Goal: Task Accomplishment & Management: Manage account settings

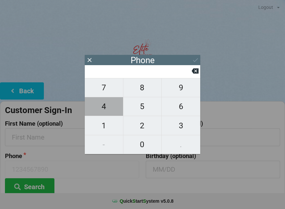
click at [110, 112] on span "4" at bounding box center [104, 106] width 38 height 14
type input "4"
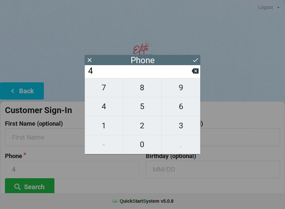
click at [107, 123] on span "1" at bounding box center [104, 125] width 38 height 14
type input "41"
click at [108, 90] on span "7" at bounding box center [104, 88] width 38 height 14
type input "417"
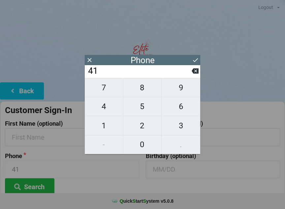
type input "417"
click at [144, 127] on span "2" at bounding box center [142, 125] width 38 height 14
type input "4172"
click at [180, 93] on span "9" at bounding box center [181, 88] width 39 height 14
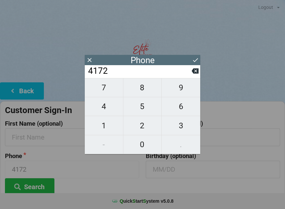
type input "41729"
click at [146, 128] on span "2" at bounding box center [142, 125] width 38 height 14
type input "417292"
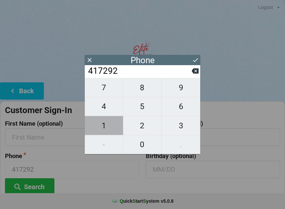
click at [106, 124] on span "1" at bounding box center [104, 125] width 38 height 14
type input "4172921"
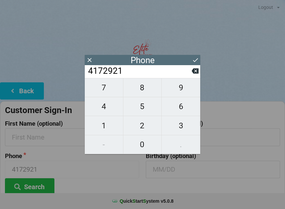
click at [141, 107] on span "5" at bounding box center [142, 106] width 38 height 14
type input "41729215"
click at [108, 89] on span "7" at bounding box center [104, 88] width 38 height 14
type input "417292157"
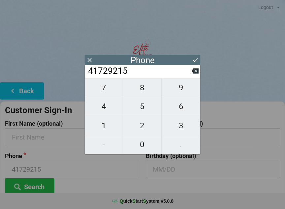
type input "417292157"
click at [181, 127] on span "3" at bounding box center [181, 125] width 39 height 14
type input "4172921573"
click at [197, 56] on button at bounding box center [195, 59] width 7 height 9
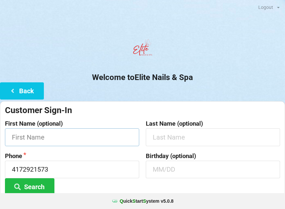
click at [111, 137] on input "text" at bounding box center [72, 136] width 134 height 17
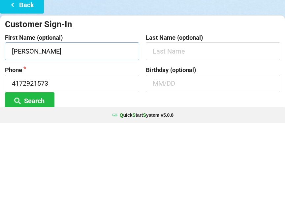
type input "[PERSON_NAME]"
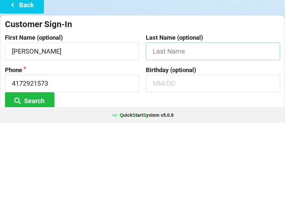
click at [201, 128] on input "text" at bounding box center [213, 136] width 134 height 17
click at [215, 160] on input "text" at bounding box center [213, 168] width 134 height 17
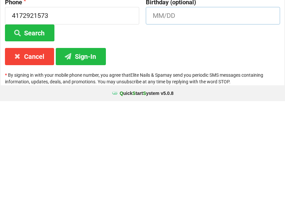
scroll to position [49, 0]
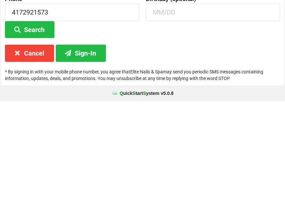
click at [86, 152] on button "Sign-In" at bounding box center [81, 160] width 50 height 17
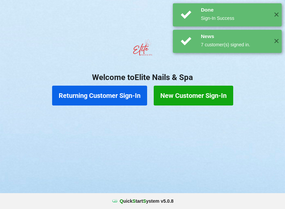
scroll to position [0, 0]
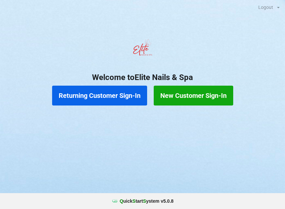
click at [94, 96] on button "Returning Customer Sign-In" at bounding box center [99, 95] width 95 height 20
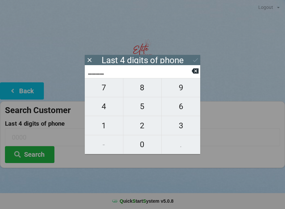
click at [104, 106] on span "4" at bounding box center [104, 106] width 38 height 14
type input "4___"
click at [184, 92] on span "9" at bounding box center [181, 88] width 39 height 14
type input "49__"
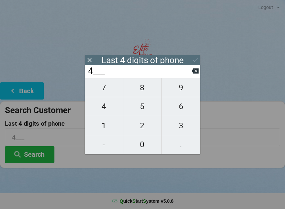
type input "49__"
click at [141, 128] on span "2" at bounding box center [142, 125] width 38 height 14
type input "492_"
click at [141, 148] on span "0" at bounding box center [142, 144] width 38 height 14
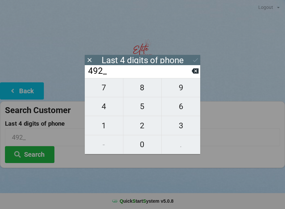
type input "4920"
click at [37, 155] on button "Search" at bounding box center [29, 154] width 49 height 17
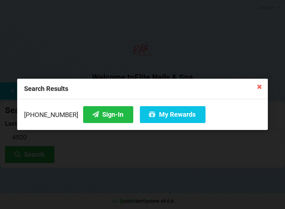
click at [98, 115] on button "Sign-In" at bounding box center [108, 114] width 50 height 17
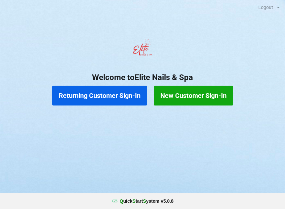
click at [71, 99] on button "Returning Customer Sign-In" at bounding box center [99, 95] width 95 height 20
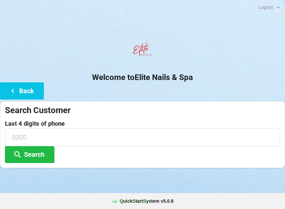
click at [252, 66] on center "Welcome to Elite Nails & Spa" at bounding box center [142, 59] width 285 height 46
click at [76, 140] on input at bounding box center [142, 136] width 275 height 17
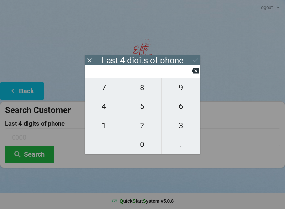
click at [106, 112] on span "4" at bounding box center [104, 106] width 38 height 14
type input "4___"
click at [182, 93] on span "9" at bounding box center [181, 88] width 39 height 14
type input "49__"
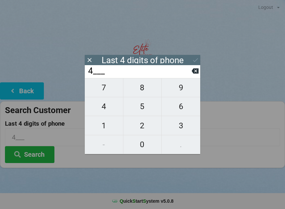
type input "49__"
click at [143, 130] on span "2" at bounding box center [142, 125] width 38 height 14
type input "492_"
click at [143, 147] on span "0" at bounding box center [142, 144] width 38 height 14
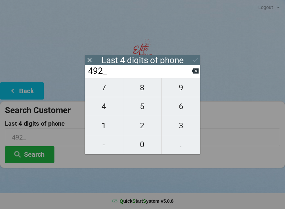
type input "4920"
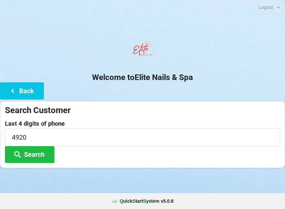
click at [34, 154] on button "Search" at bounding box center [29, 154] width 49 height 17
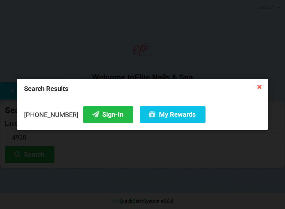
click at [157, 115] on button "My Rewards" at bounding box center [173, 114] width 66 height 17
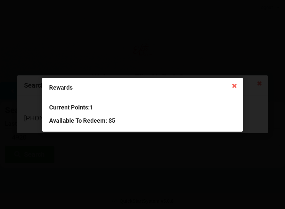
click at [143, 125] on div "Current Points: 1 Available To Redeem : $5" at bounding box center [142, 114] width 201 height 34
click at [238, 85] on icon at bounding box center [234, 85] width 11 height 11
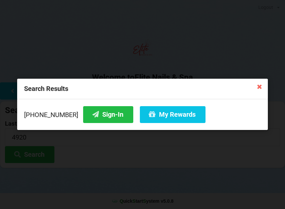
click at [93, 119] on button "Sign-In" at bounding box center [108, 114] width 50 height 17
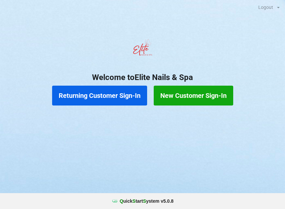
click at [140, 74] on h2 "Welcome to Elite Nails & Spa" at bounding box center [142, 77] width 285 height 10
